Goal: Transaction & Acquisition: Purchase product/service

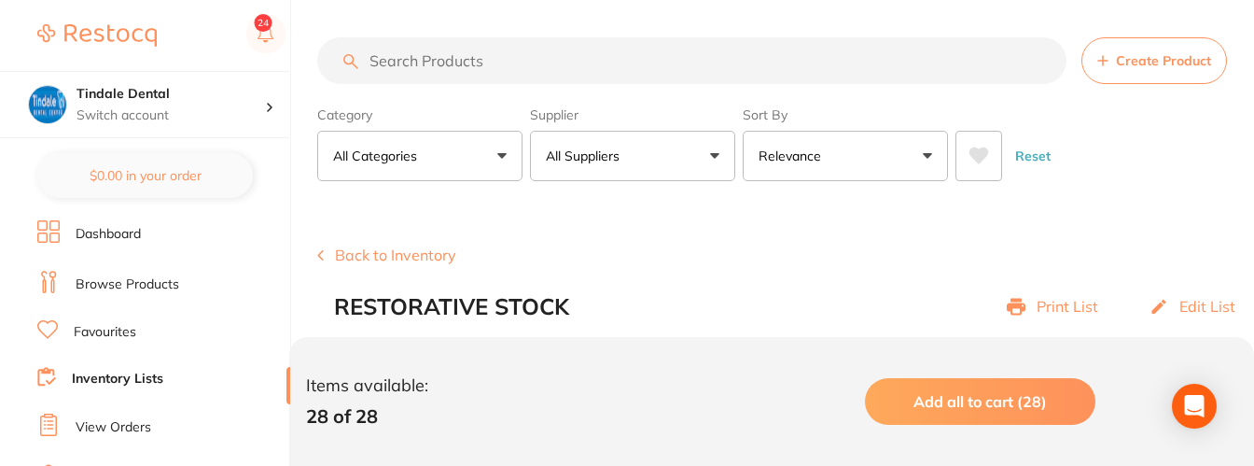
click at [172, 280] on link "Browse Products" at bounding box center [128, 284] width 104 height 19
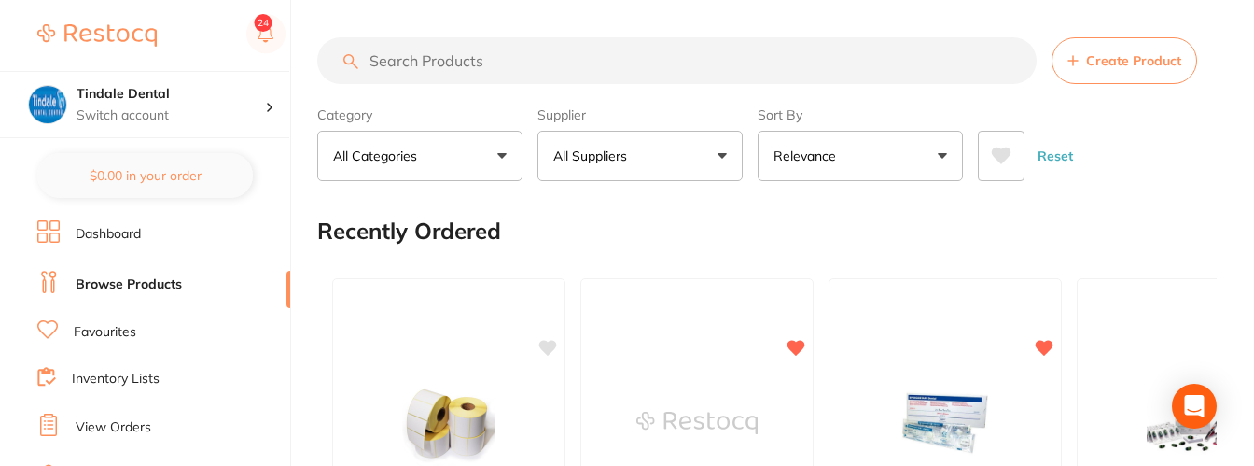
click at [414, 70] on input "search" at bounding box center [676, 60] width 719 height 47
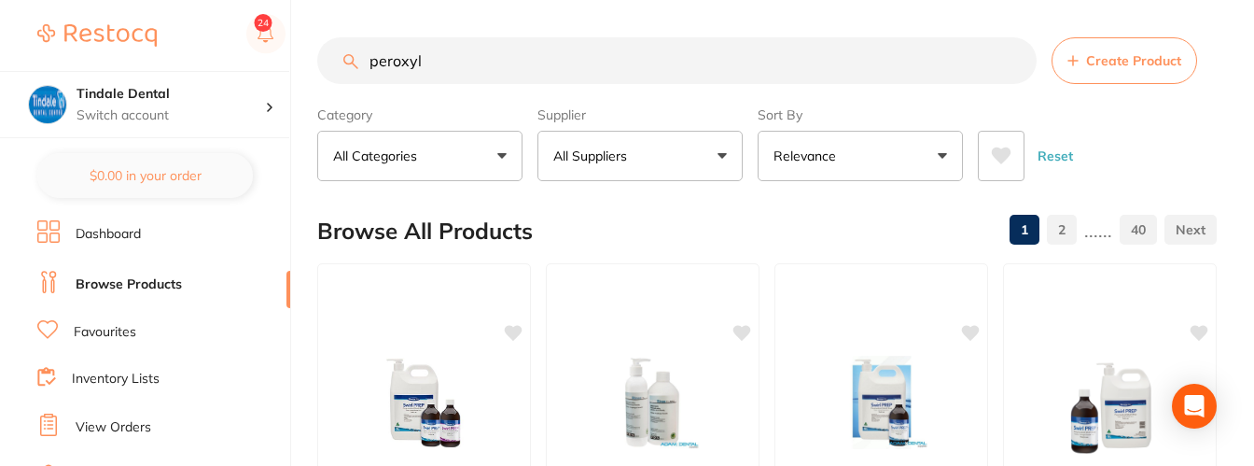
type input "peroxyl"
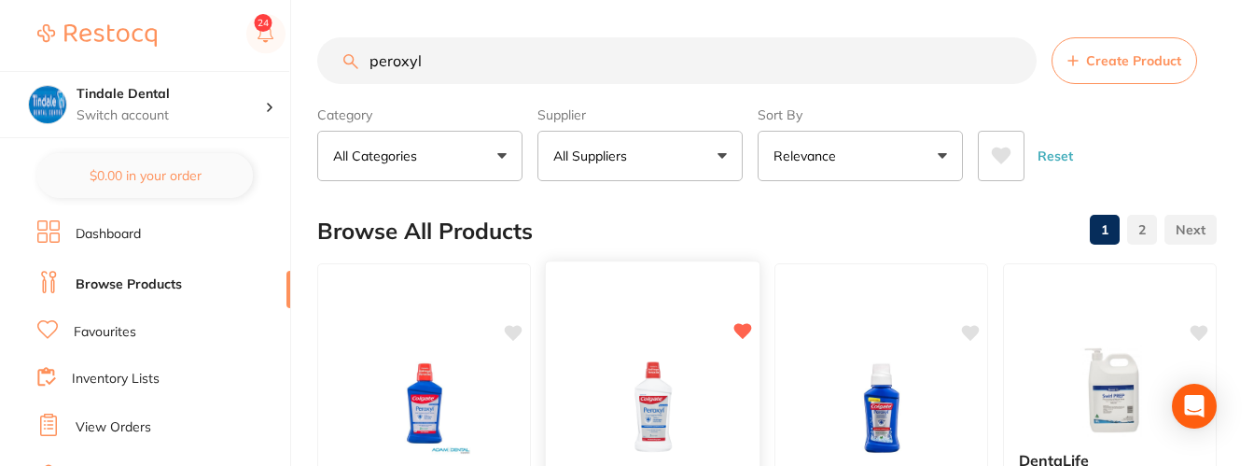
scroll to position [373, 0]
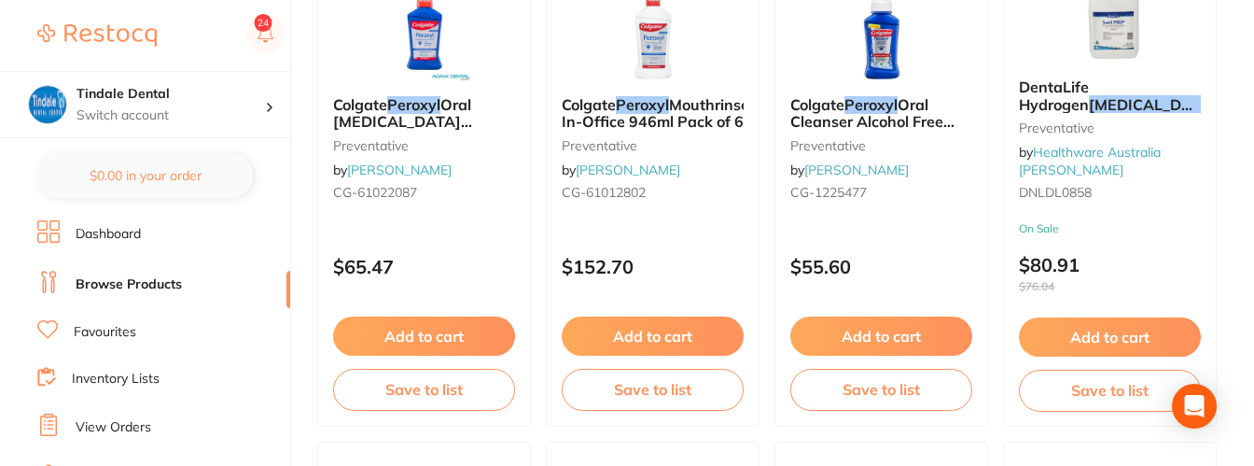
click at [128, 379] on link "Inventory Lists" at bounding box center [116, 379] width 88 height 19
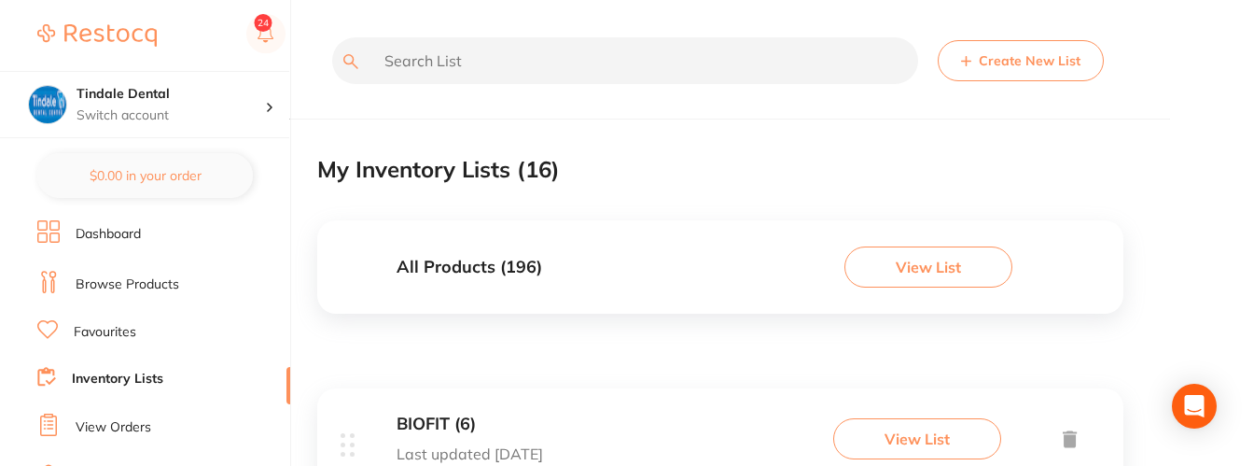
click at [427, 66] on input "text" at bounding box center [625, 60] width 586 height 47
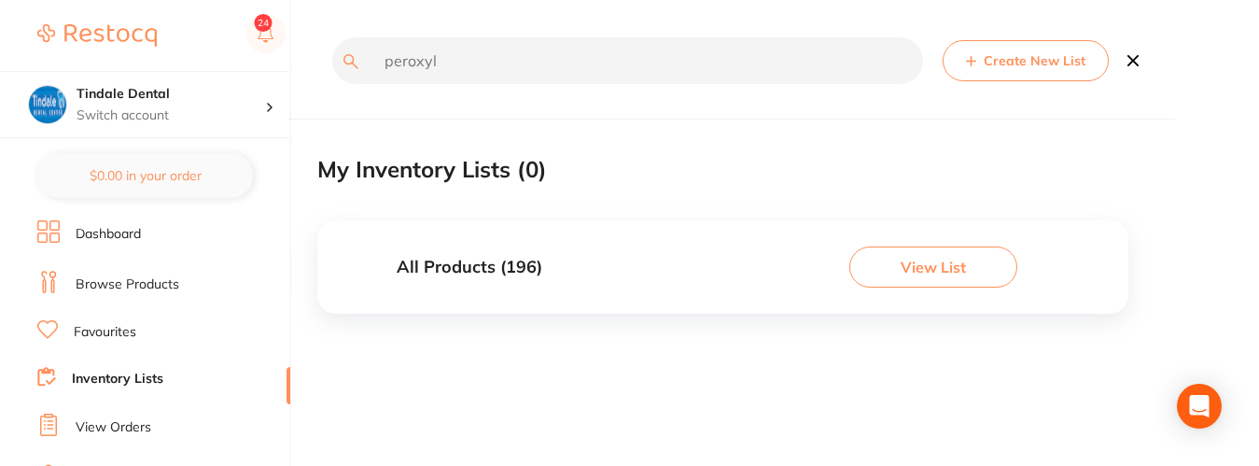
type input "peroxyl"
click at [420, 271] on h3 "All Products ( 196 )" at bounding box center [470, 268] width 146 height 20
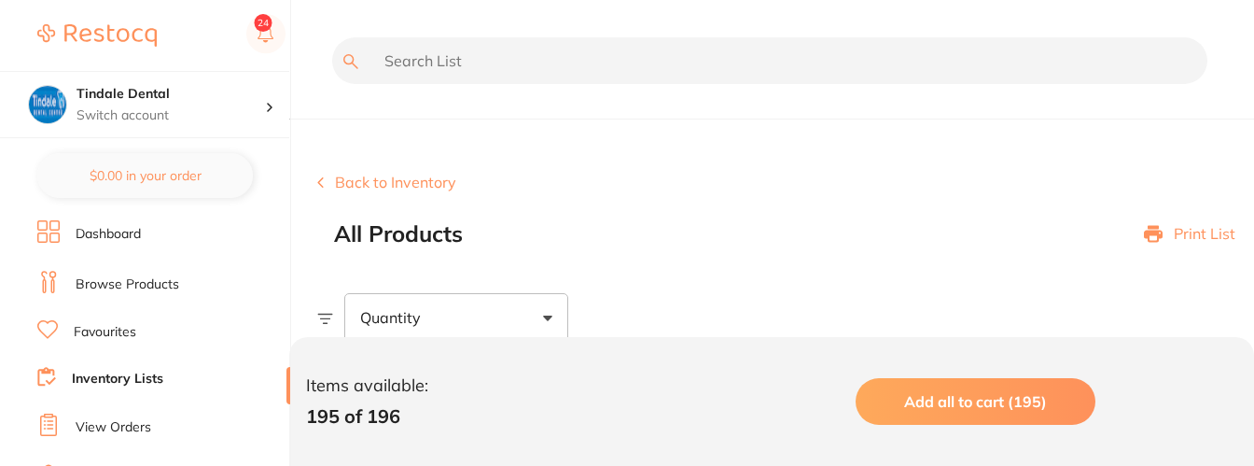
click at [99, 378] on link "Inventory Lists" at bounding box center [117, 379] width 91 height 19
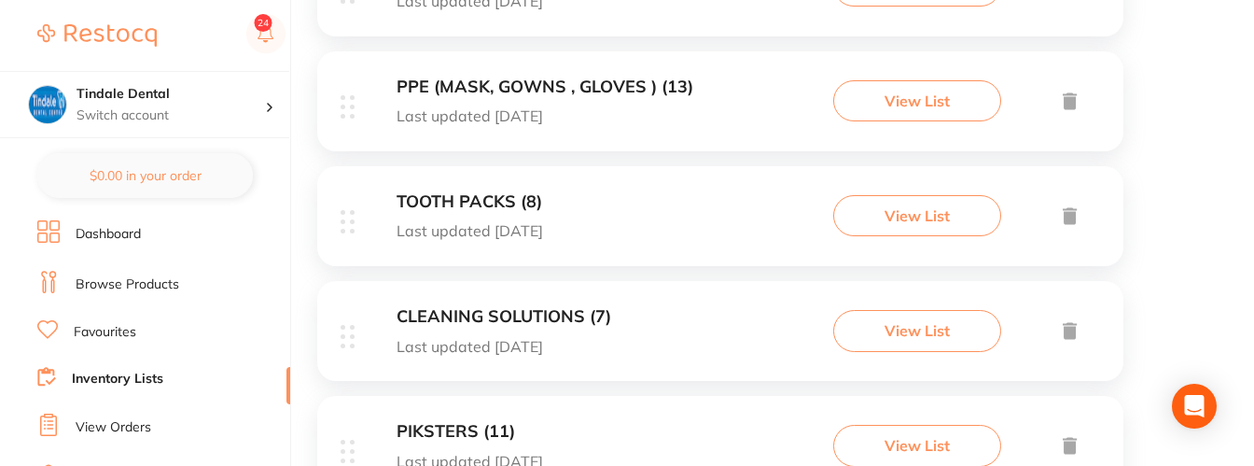
scroll to position [1120, 0]
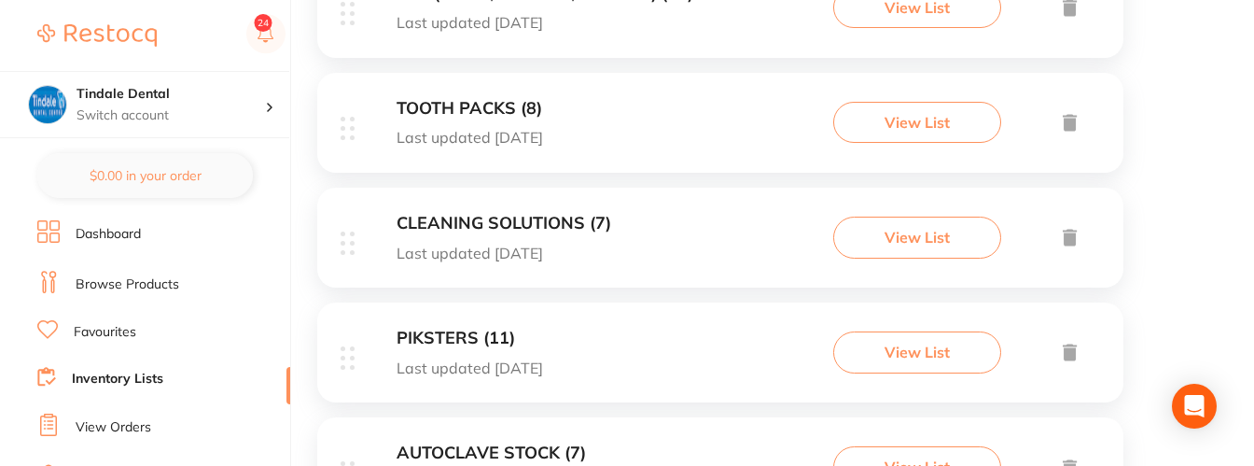
click at [469, 212] on div "CLEANING SOLUTIONS (7) Last updated [DATE] View List" at bounding box center [720, 238] width 806 height 100
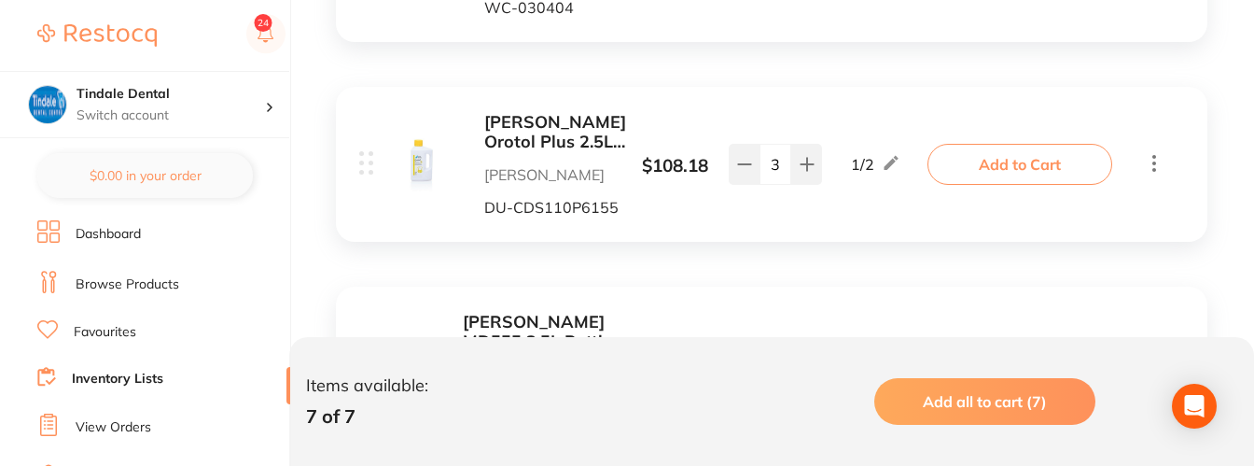
scroll to position [1171, 0]
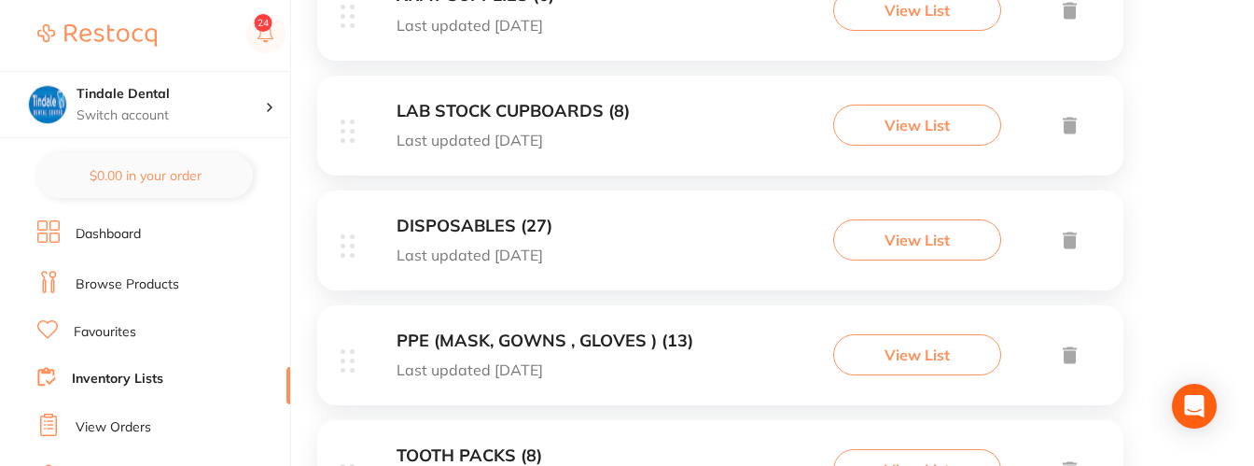
scroll to position [771, 0]
click at [461, 221] on h3 "DISPOSABLES (27)" at bounding box center [475, 228] width 156 height 20
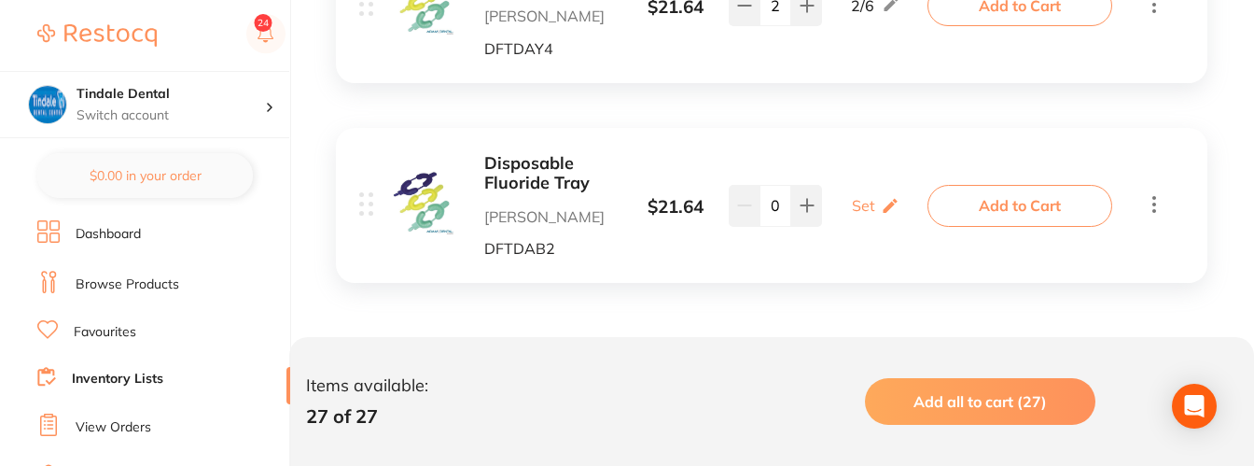
scroll to position [5769, 0]
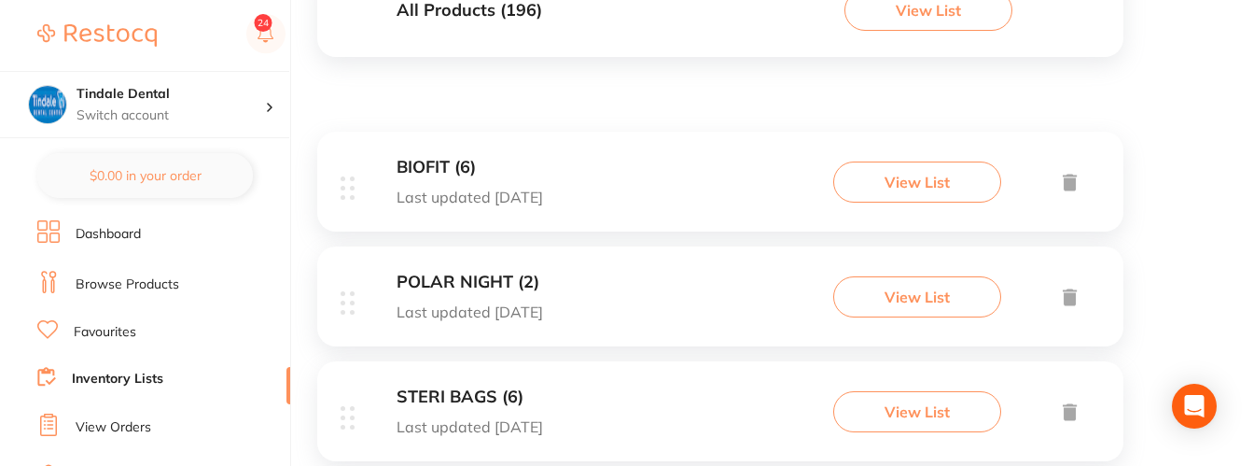
scroll to position [280, 0]
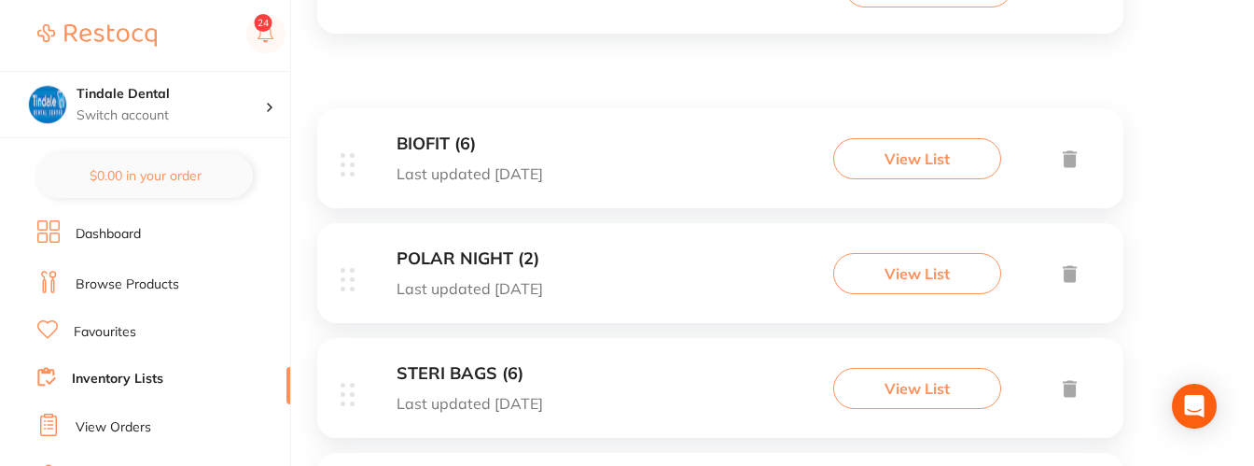
click at [159, 374] on link "Inventory Lists" at bounding box center [117, 379] width 91 height 19
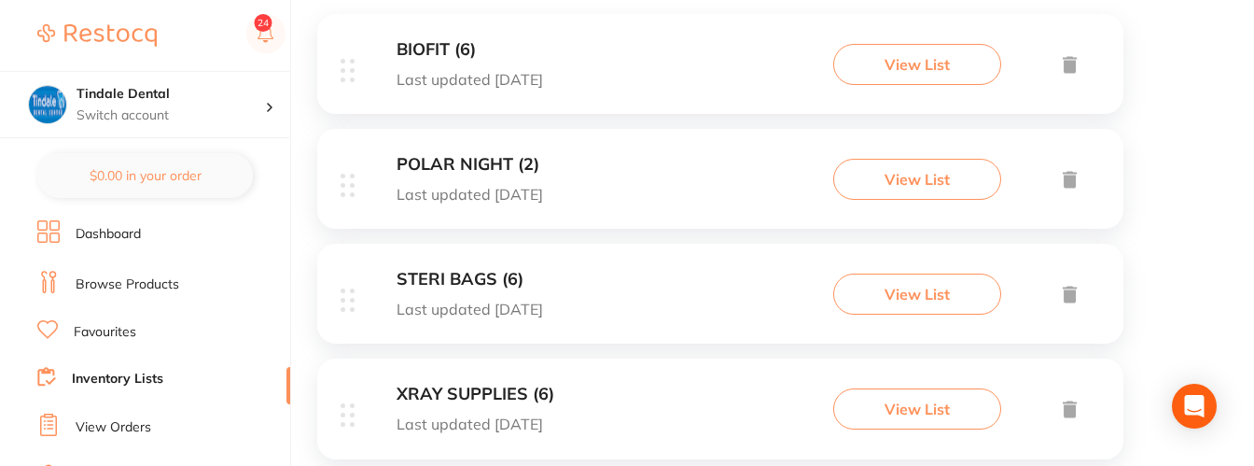
scroll to position [373, 0]
click at [469, 274] on h3 "STERI BAGS (6)" at bounding box center [470, 281] width 146 height 20
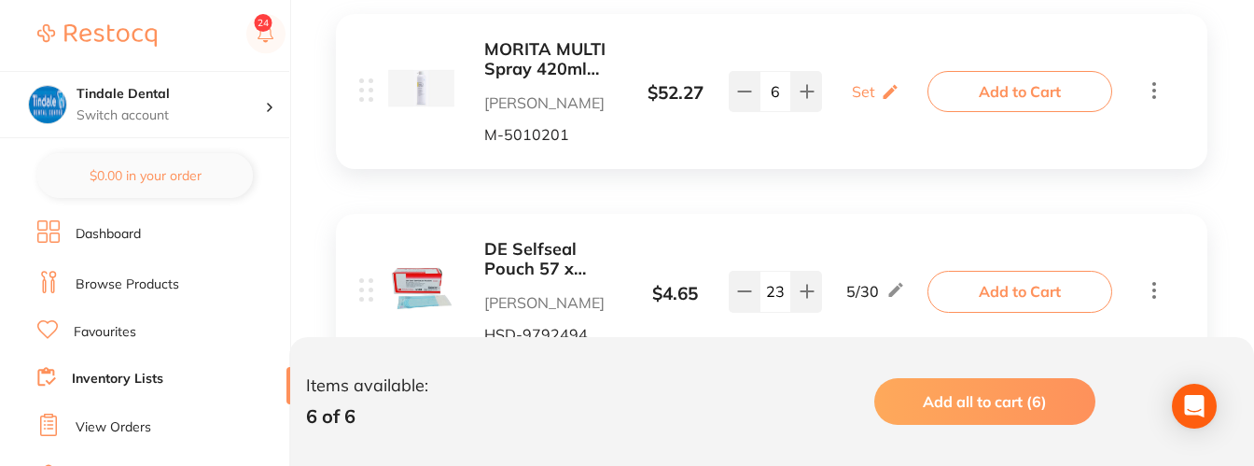
scroll to position [746, 0]
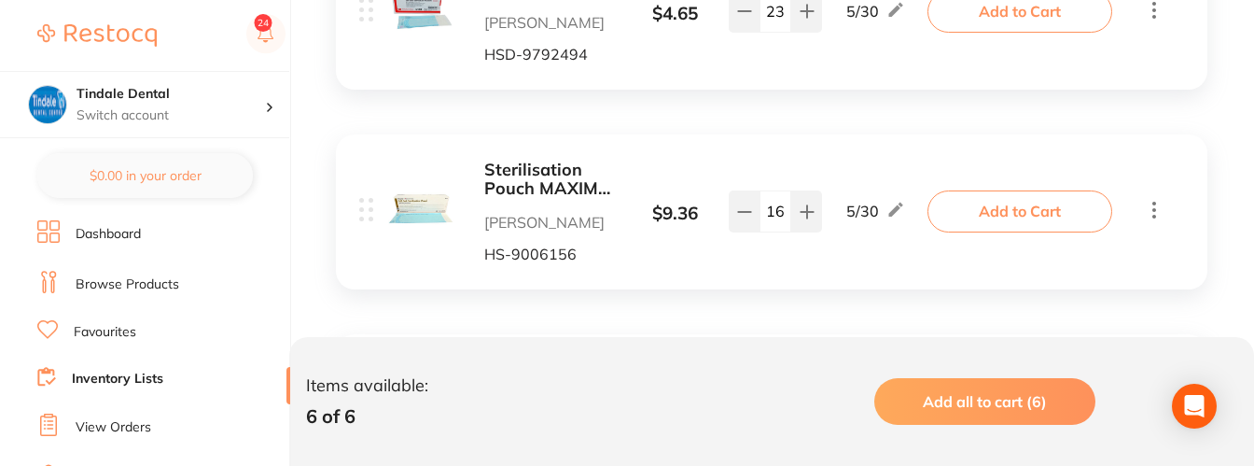
click at [786, 231] on input "16" at bounding box center [776, 210] width 32 height 41
type input "36"
click at [823, 184] on div "Sterilisation Pouch MAXIMA 90x255 mm (3.5x10") Box of 200 [PERSON_NAME] [PERSON…" at bounding box center [772, 211] width 872 height 155
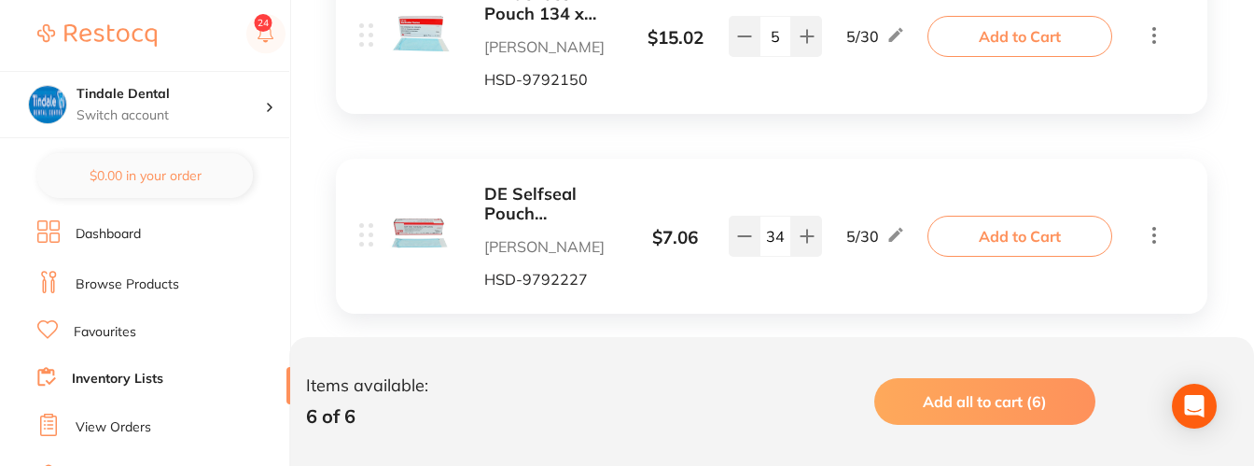
scroll to position [1455, 0]
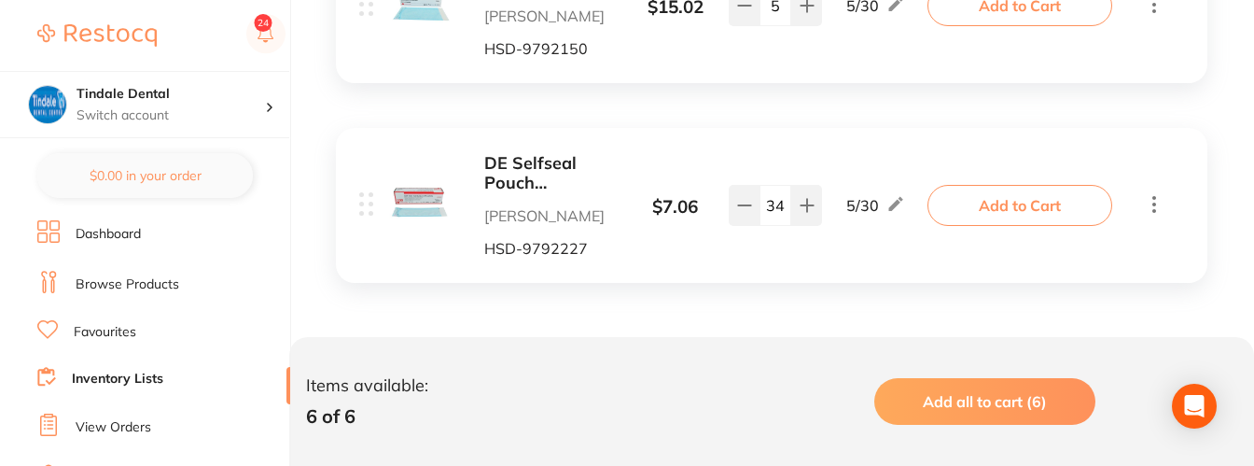
click at [100, 283] on link "Browse Products" at bounding box center [128, 284] width 104 height 19
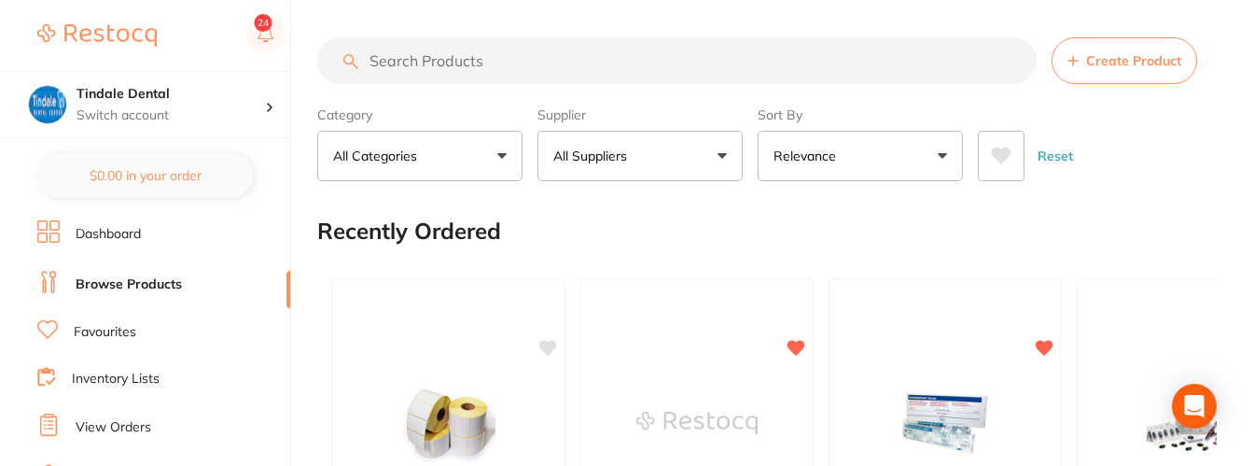
scroll to position [280, 0]
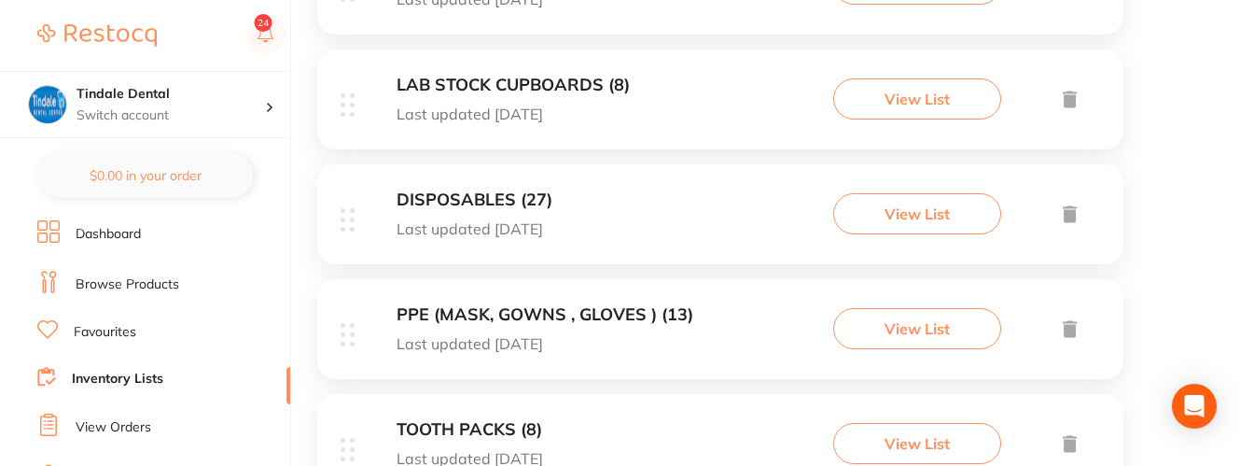
scroll to position [840, 0]
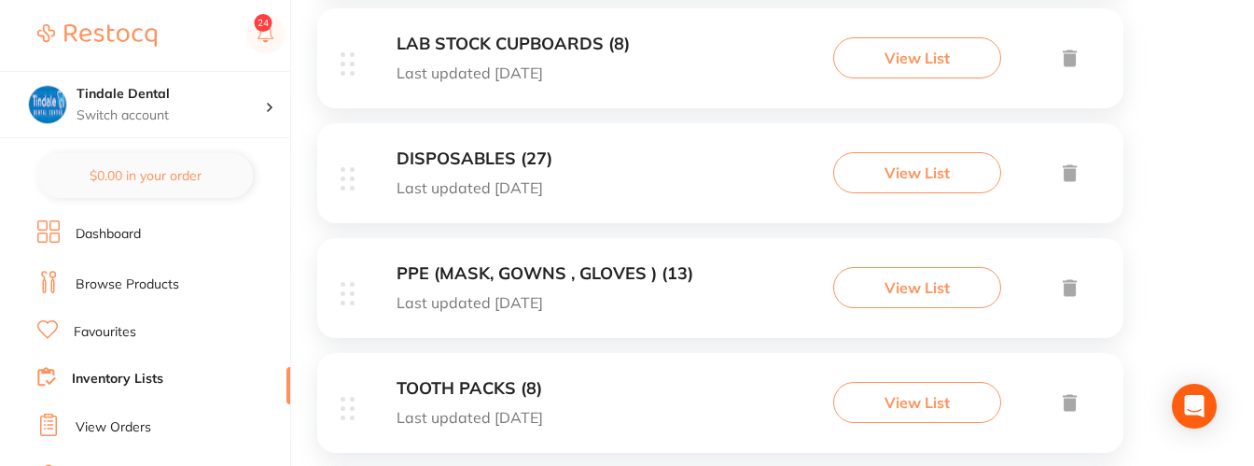
click at [552, 35] on h3 "LAB STOCK CUPBOARDS (8)" at bounding box center [513, 45] width 233 height 20
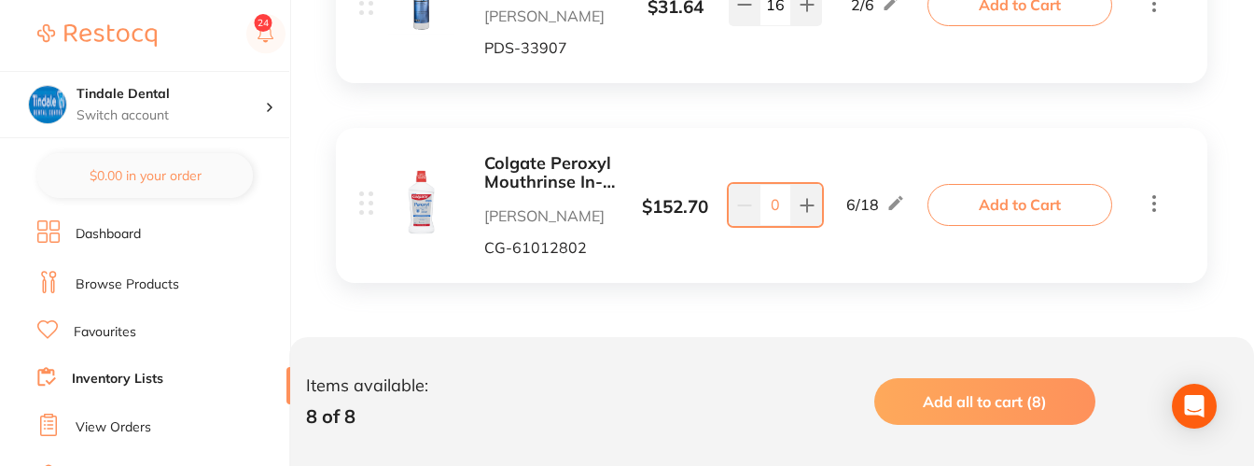
scroll to position [1825, 0]
click at [810, 203] on icon at bounding box center [807, 205] width 15 height 15
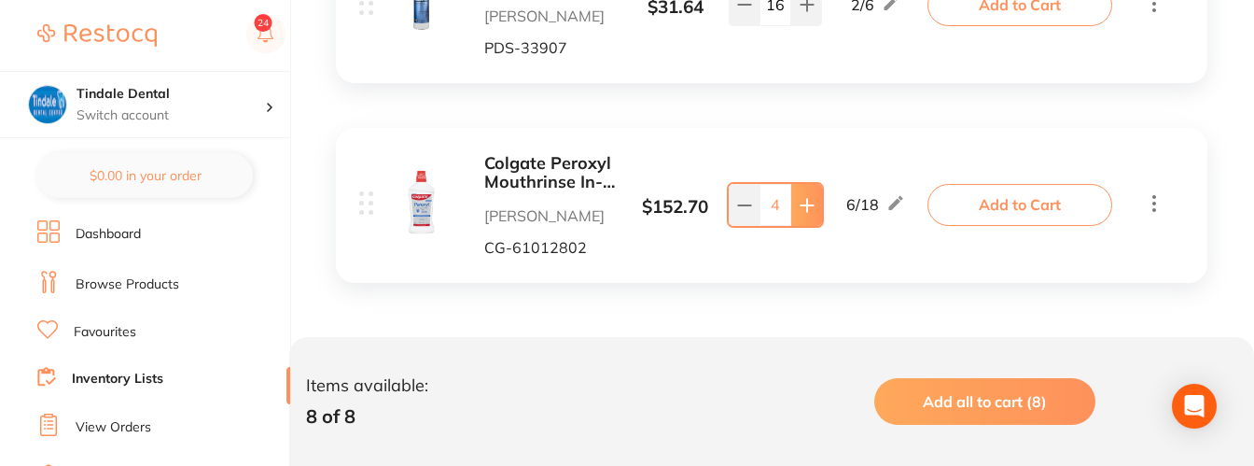
click at [810, 203] on icon at bounding box center [807, 205] width 15 height 15
type input "6"
click at [135, 382] on link "Inventory Lists" at bounding box center [117, 379] width 91 height 19
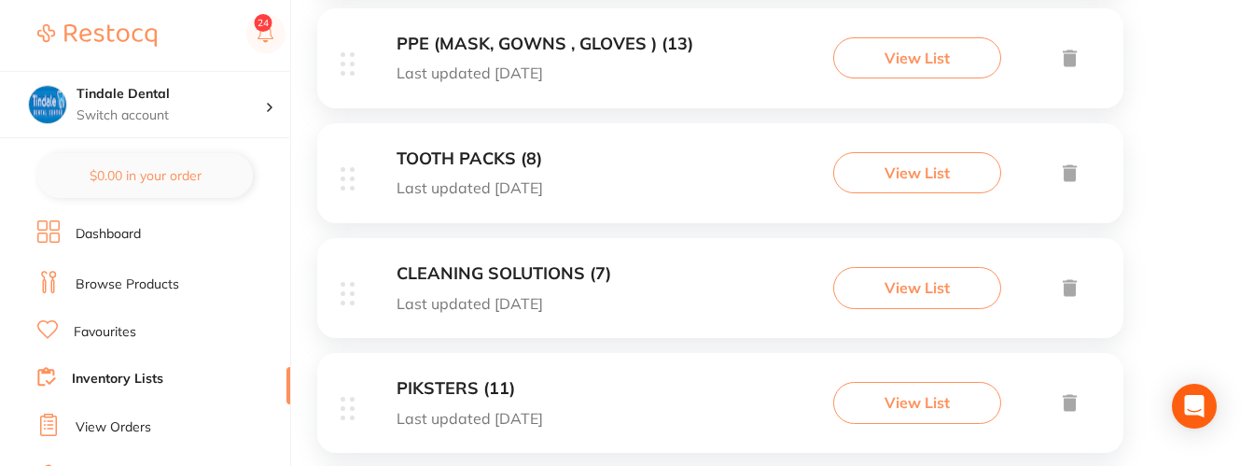
scroll to position [1051, 0]
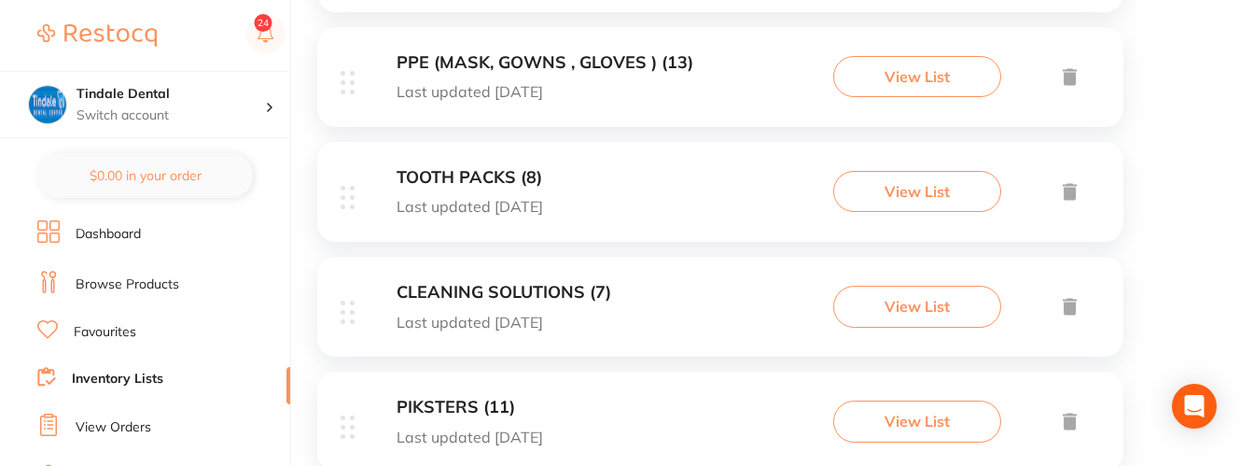
click at [505, 174] on h3 "TOOTH PACKS (8)" at bounding box center [470, 178] width 146 height 20
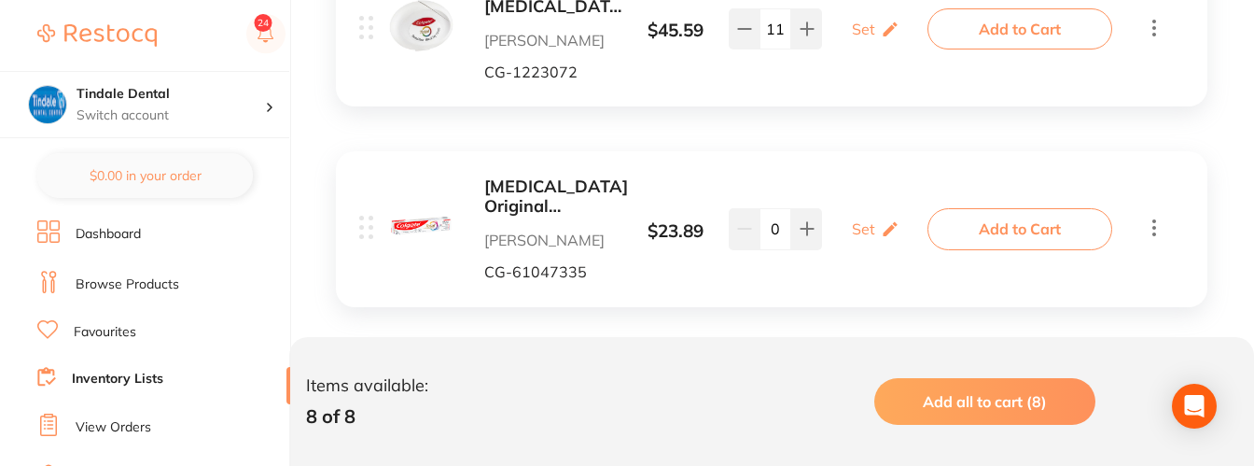
scroll to position [653, 0]
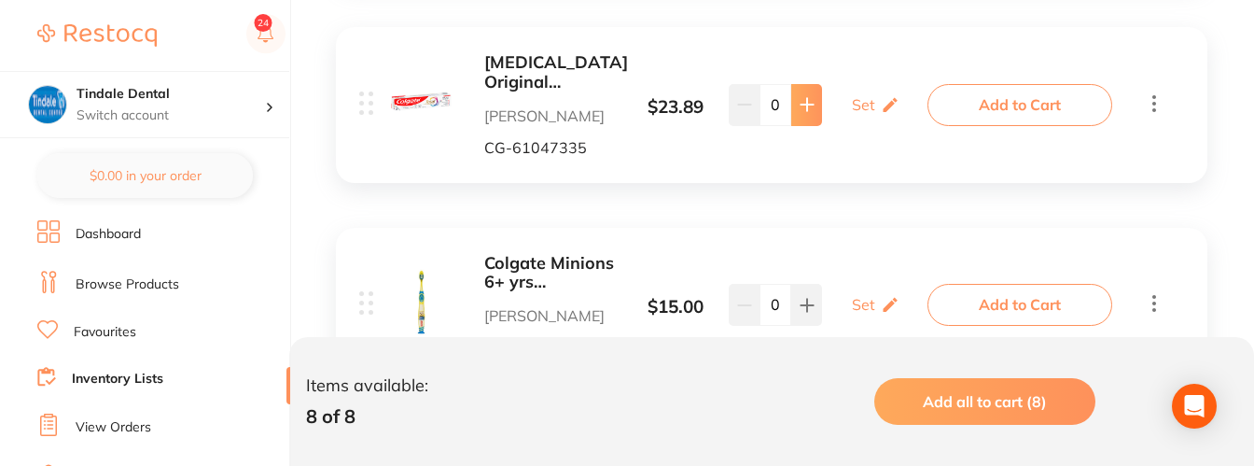
click at [799, 125] on button at bounding box center [806, 104] width 31 height 41
type input "1"
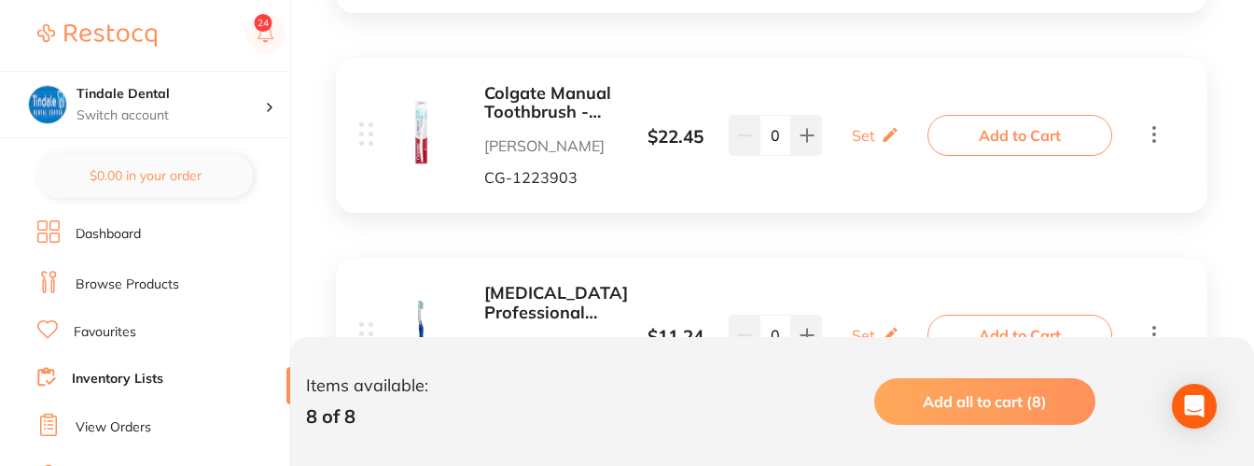
scroll to position [1026, 0]
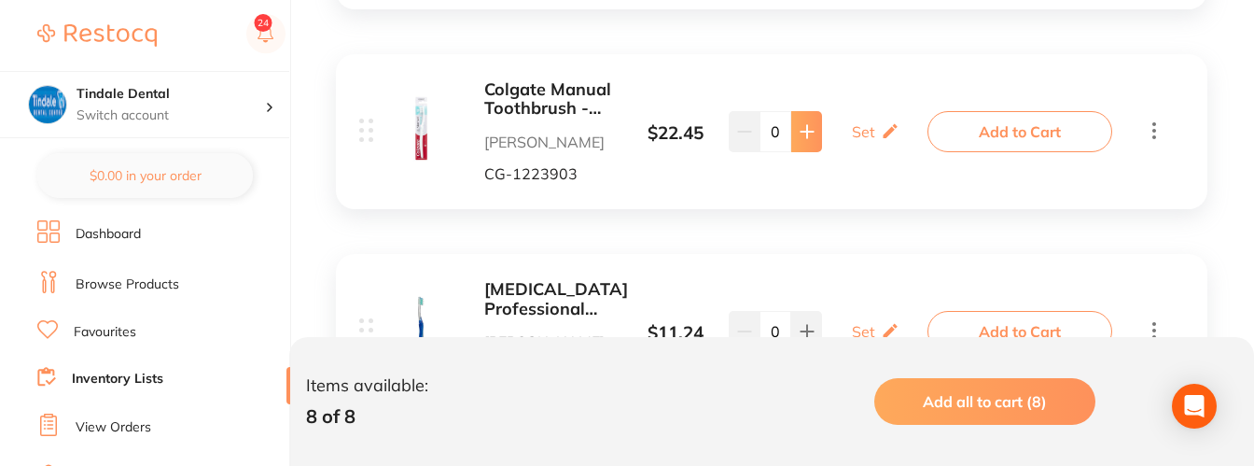
click at [802, 139] on icon at bounding box center [807, 131] width 15 height 15
click at [803, 139] on icon at bounding box center [807, 131] width 15 height 15
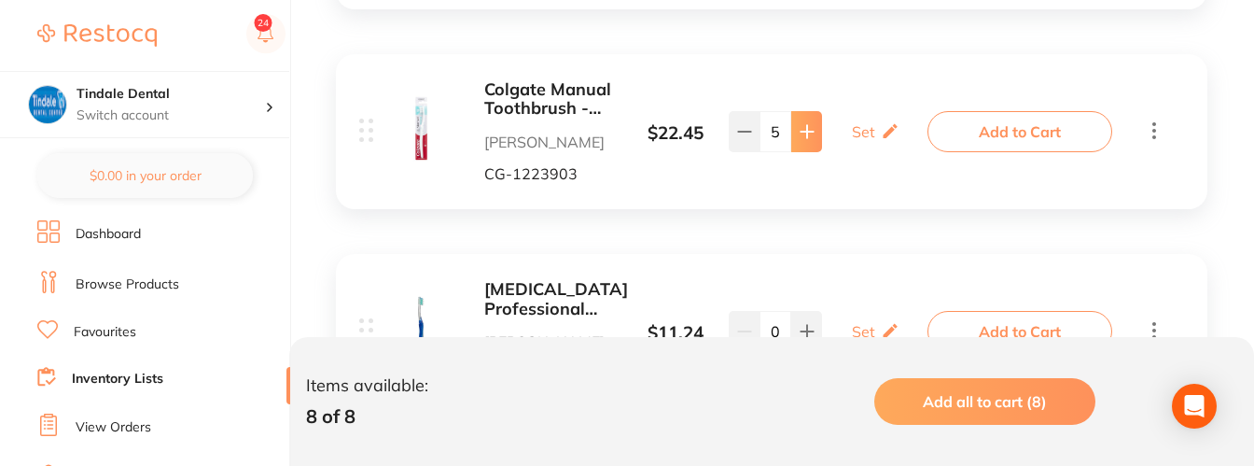
click at [803, 139] on icon at bounding box center [807, 131] width 15 height 15
type input "6"
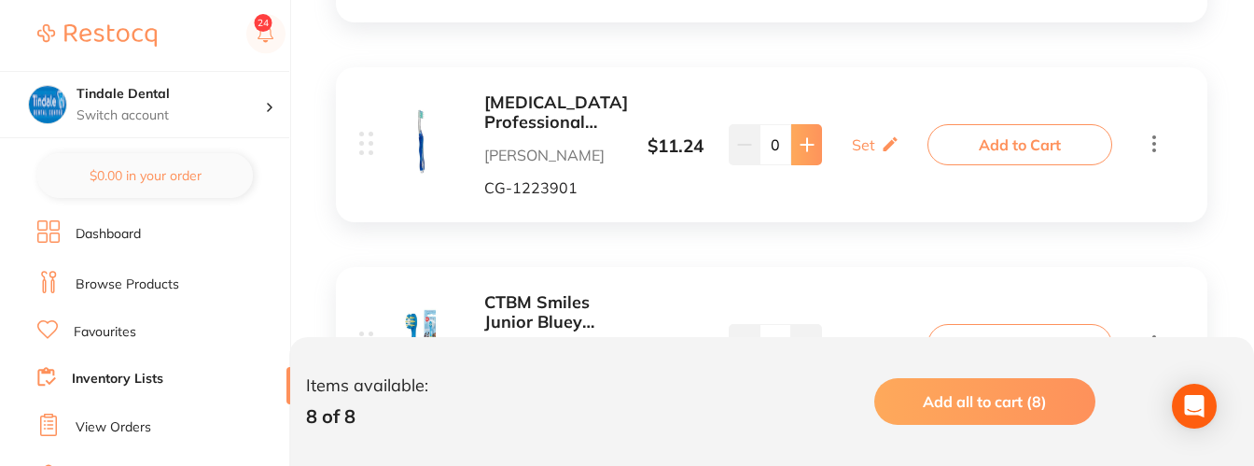
click at [804, 152] on icon at bounding box center [807, 144] width 15 height 15
click at [805, 152] on icon at bounding box center [807, 144] width 15 height 15
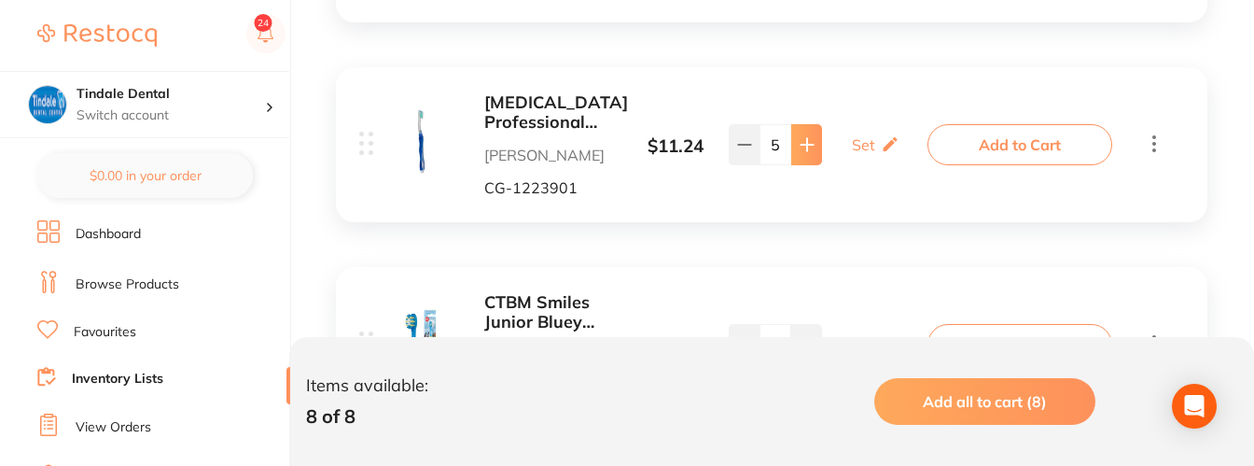
click at [805, 152] on icon at bounding box center [807, 144] width 15 height 15
type input "6"
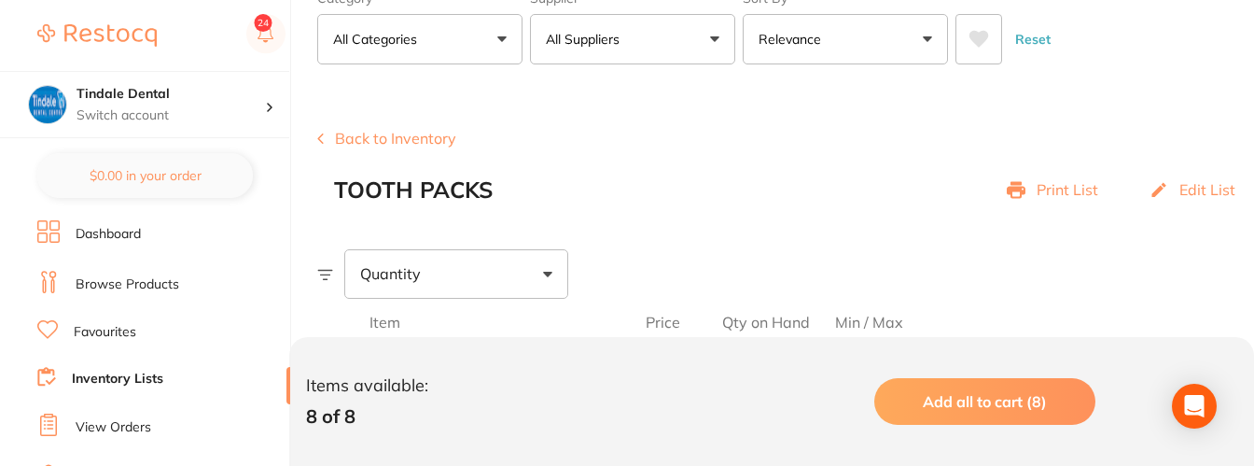
scroll to position [23, 0]
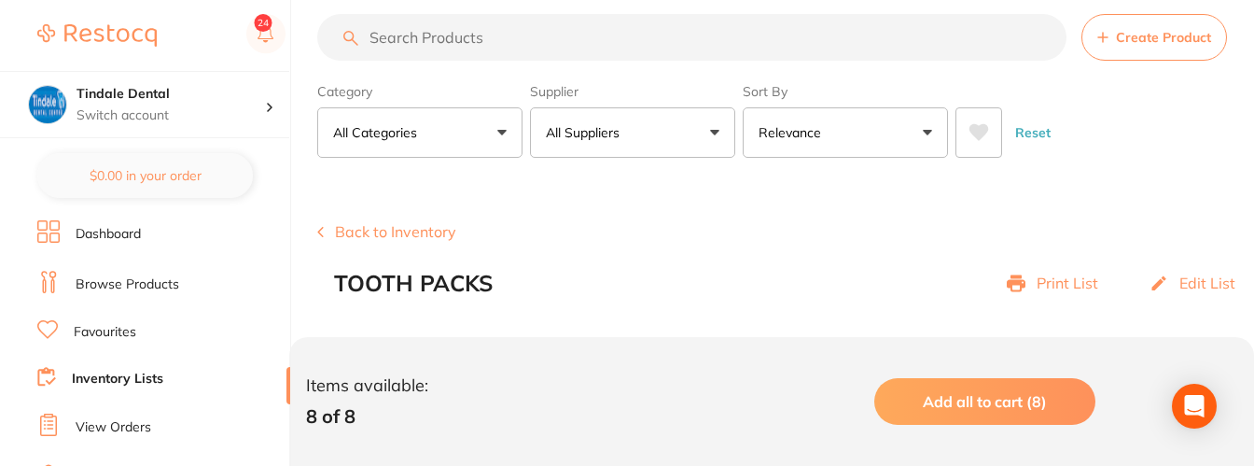
click at [137, 281] on link "Browse Products" at bounding box center [128, 284] width 104 height 19
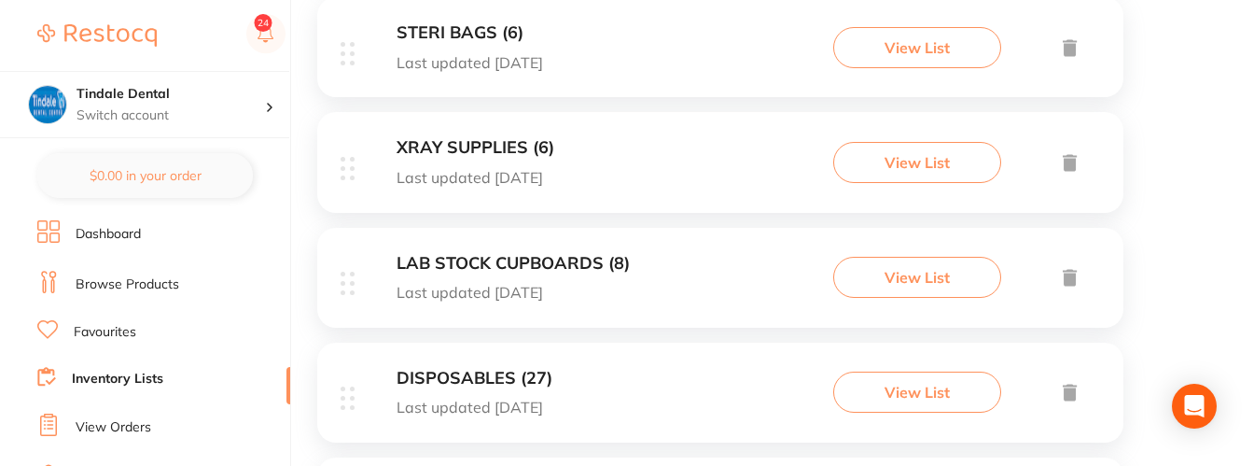
scroll to position [653, 0]
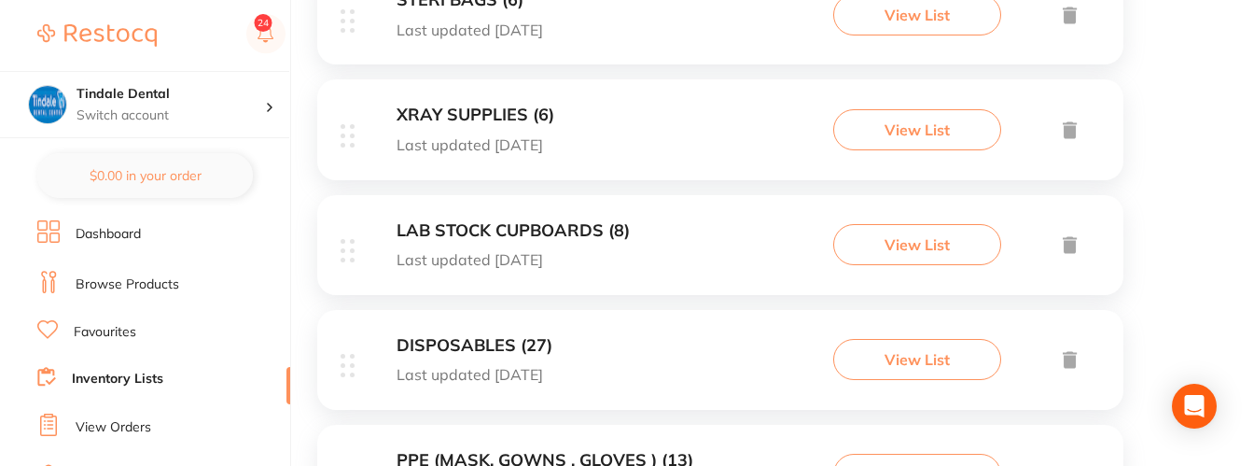
click at [445, 226] on h3 "LAB STOCK CUPBOARDS (8)" at bounding box center [513, 231] width 233 height 20
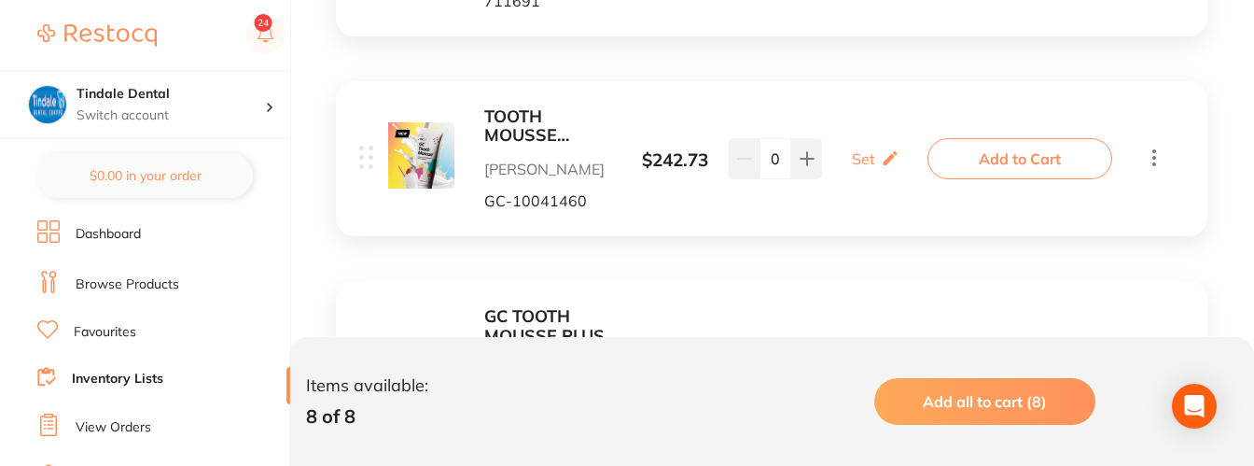
scroll to position [1213, 0]
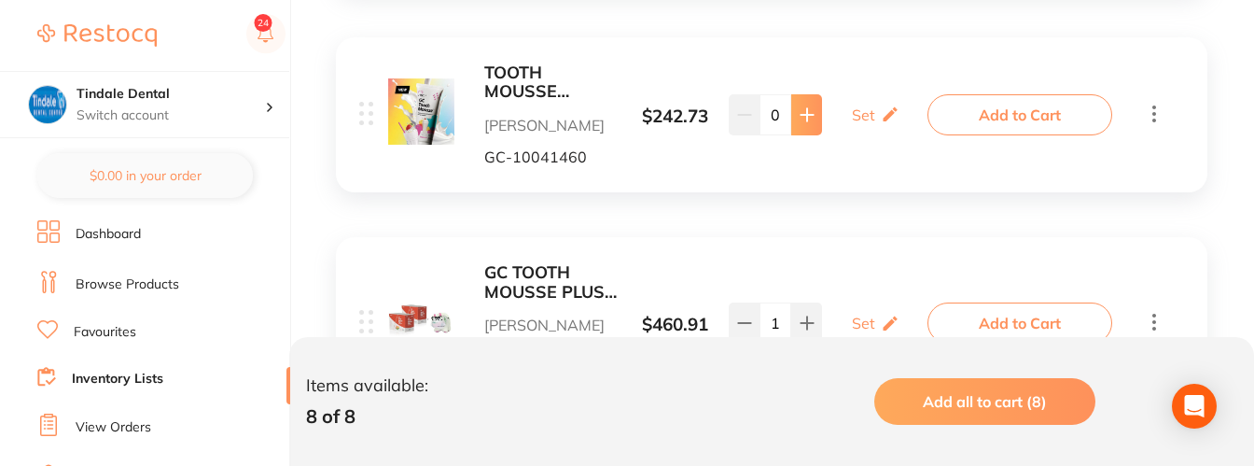
click at [796, 135] on button at bounding box center [806, 114] width 31 height 41
click at [740, 135] on button at bounding box center [744, 114] width 31 height 41
type input "1"
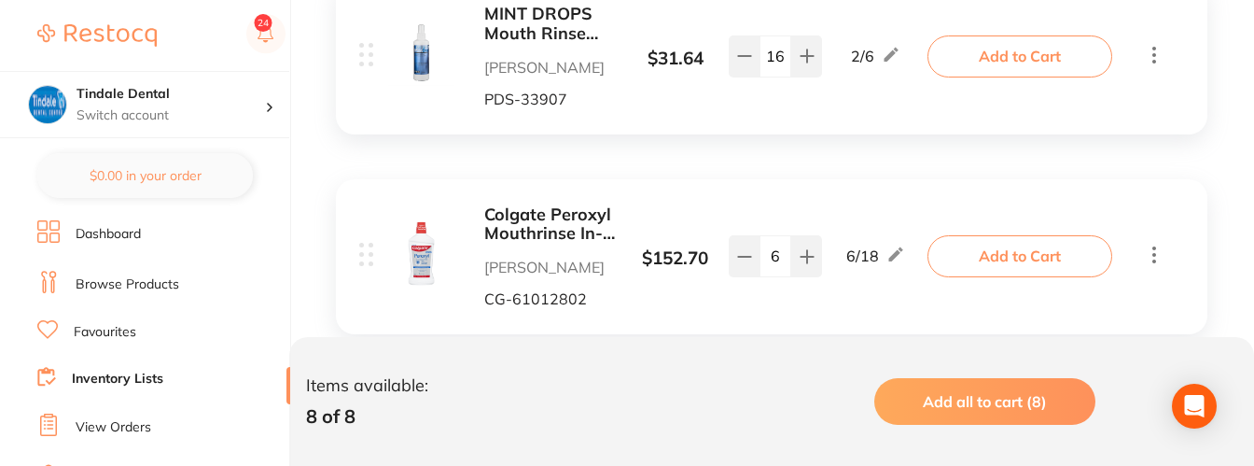
scroll to position [1825, 0]
